Goal: Information Seeking & Learning: Find specific fact

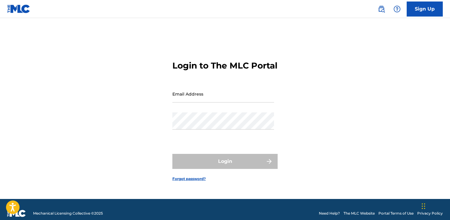
type input "[PERSON_NAME][EMAIL_ADDRESS][PERSON_NAME][DOMAIN_NAME]"
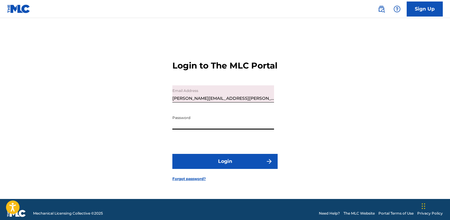
click at [379, 11] on img at bounding box center [381, 8] width 7 height 7
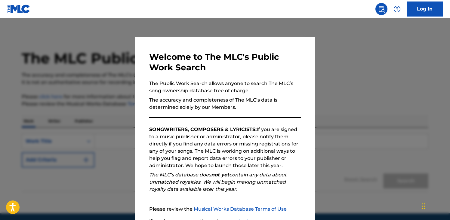
click at [269, 185] on p "The MLC’s database does not yet contain any data about unmatched royalties. We …" at bounding box center [225, 182] width 152 height 22
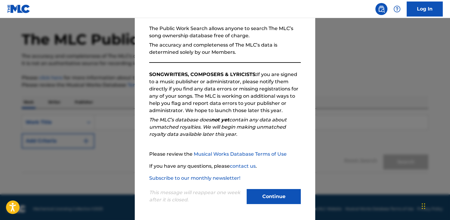
scroll to position [22, 0]
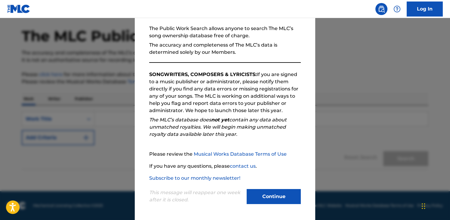
click at [276, 199] on button "Continue" at bounding box center [274, 196] width 54 height 15
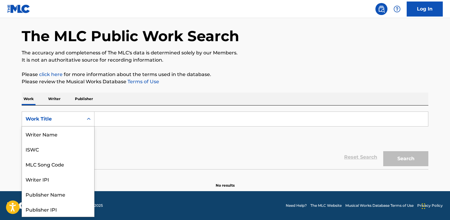
click at [75, 119] on div "Work Title" at bounding box center [53, 118] width 54 height 7
click at [60, 169] on div "Publisher Name" at bounding box center [58, 164] width 72 height 15
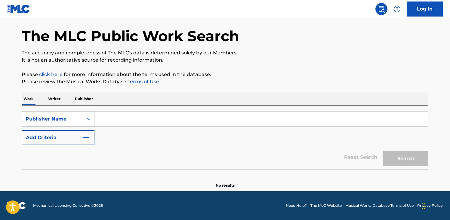
click at [79, 122] on div "Publisher Name" at bounding box center [53, 118] width 54 height 7
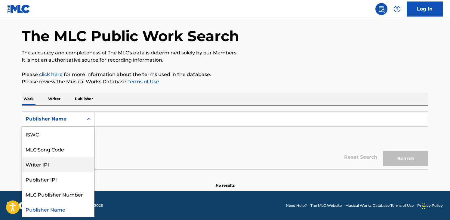
click at [65, 162] on div "Writer IPI" at bounding box center [58, 164] width 72 height 15
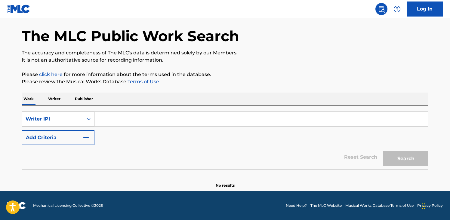
click at [74, 123] on div "Writer IPI" at bounding box center [52, 118] width 61 height 11
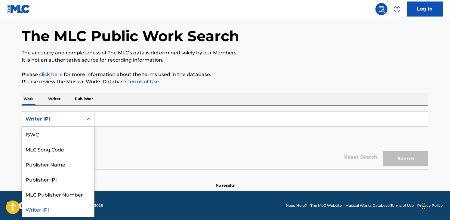
click at [51, 206] on div "Writer IPI" at bounding box center [58, 209] width 72 height 15
click at [83, 115] on div "Search Form" at bounding box center [88, 119] width 11 height 11
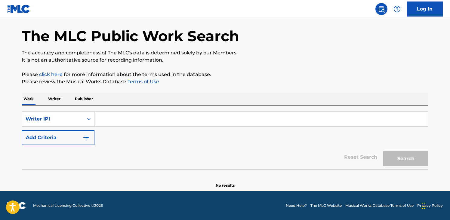
click at [117, 112] on input "Search Form" at bounding box center [261, 119] width 334 height 14
paste input "Rosez"
type input "Rosez"
click at [383, 151] on button "Search" at bounding box center [405, 158] width 45 height 15
